Goal: Use online tool/utility: Utilize a website feature to perform a specific function

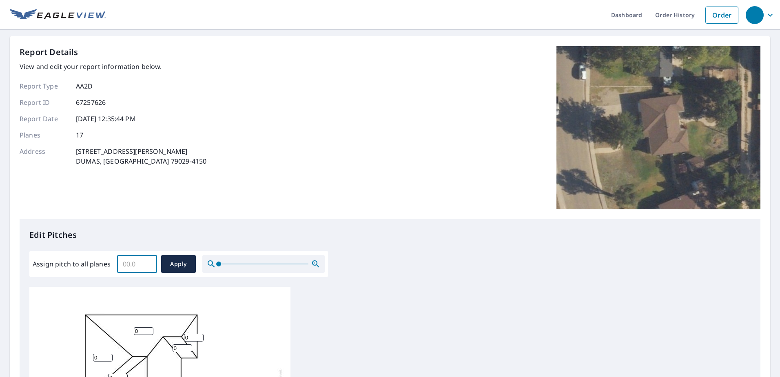
click at [132, 266] on input "Assign pitch to all planes" at bounding box center [137, 264] width 40 height 23
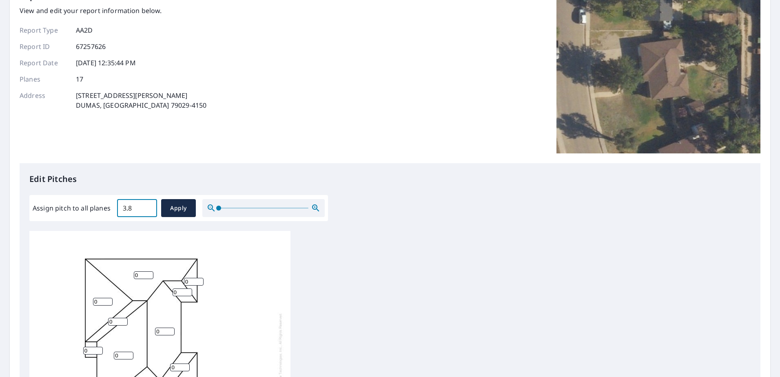
scroll to position [163, 0]
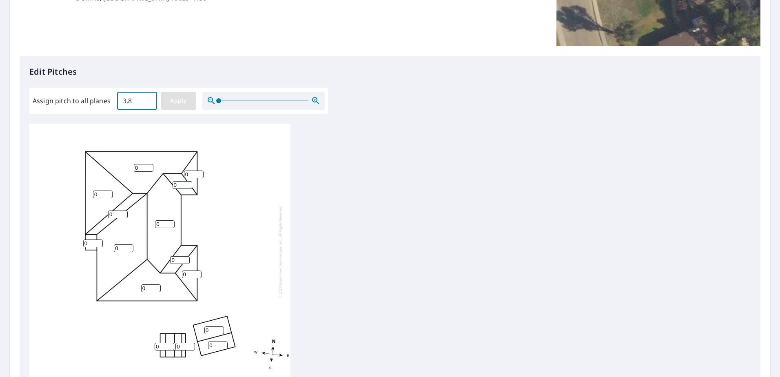
type input "3.8"
click at [183, 101] on span "Apply" at bounding box center [179, 101] width 22 height 10
type input "3.8"
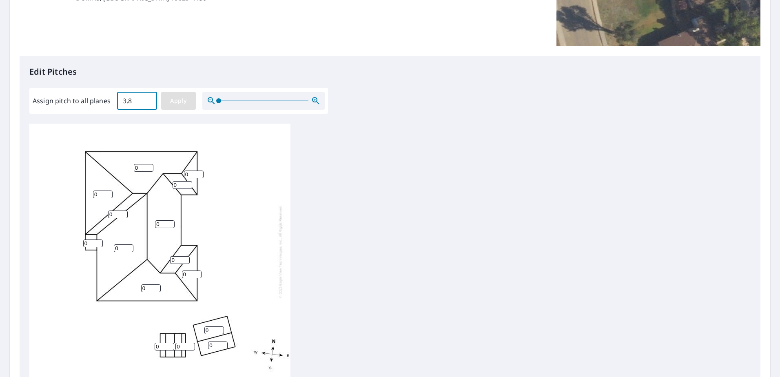
type input "3.8"
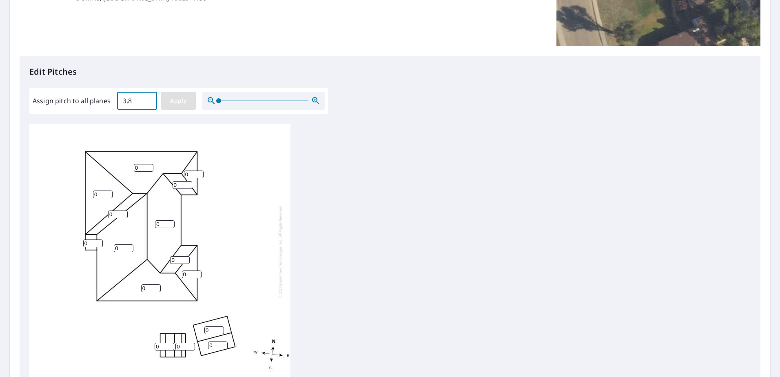
type input "3.8"
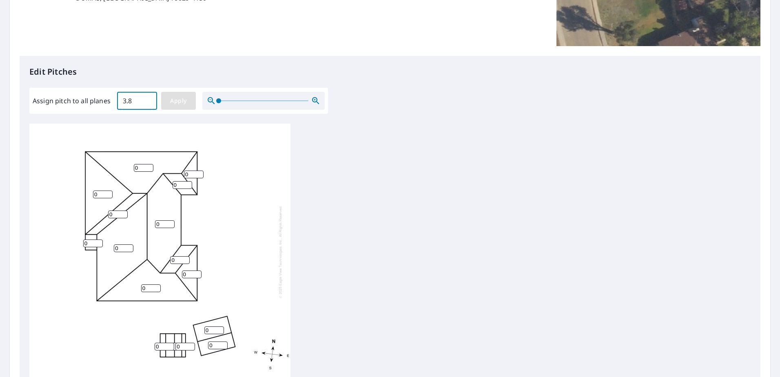
type input "3.8"
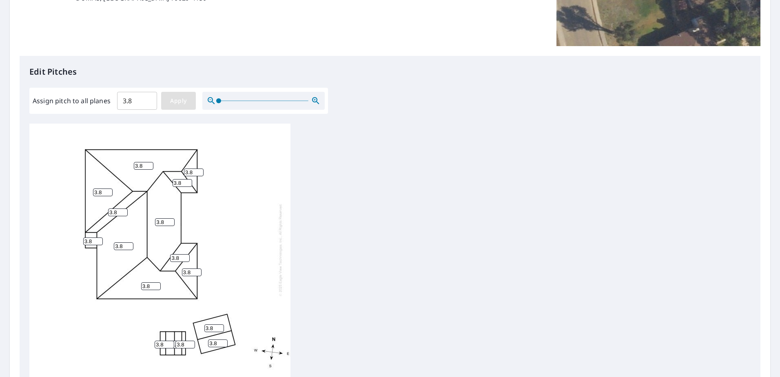
click at [176, 101] on span "Apply" at bounding box center [179, 101] width 22 height 10
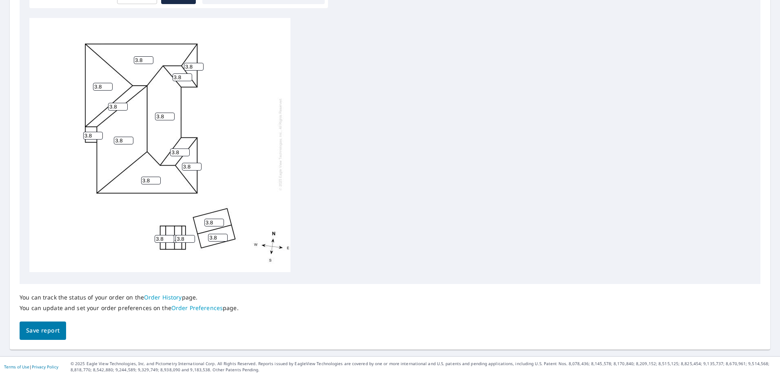
click at [93, 132] on input "3.8" at bounding box center [93, 136] width 20 height 8
type input "0"
click at [64, 214] on div "3.8 3.8 3.8 3.8 3.8 3.8 3.8 3.8 3.8 3.8 3.8 3.8 3.8 0 3.8 3.8 3.8" at bounding box center [159, 144] width 261 height 256
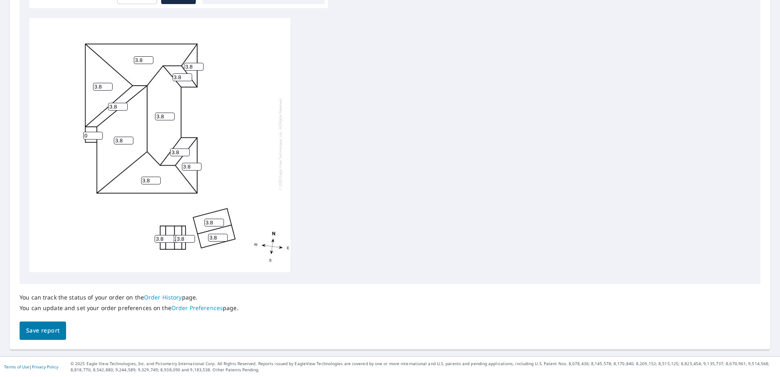
click at [50, 334] on span "Save report" at bounding box center [42, 331] width 33 height 10
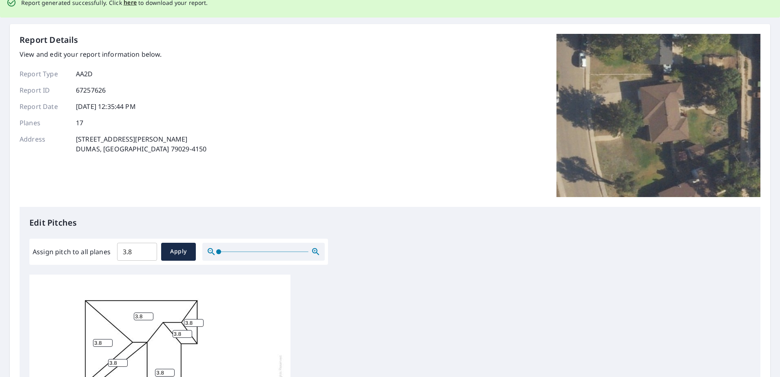
scroll to position [0, 0]
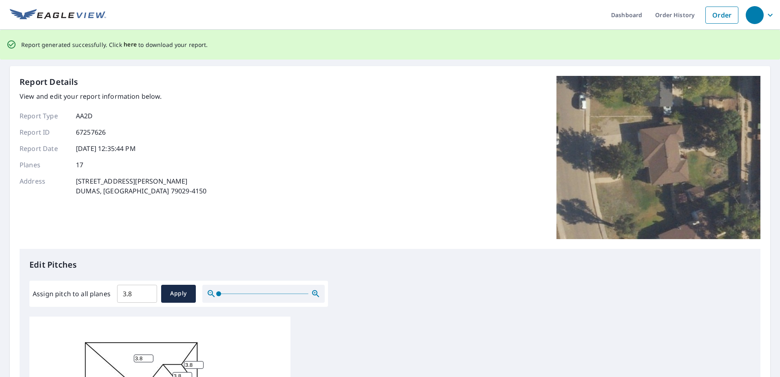
click at [124, 44] on span "here" at bounding box center [130, 45] width 13 height 10
